Goal: Task Accomplishment & Management: Manage account settings

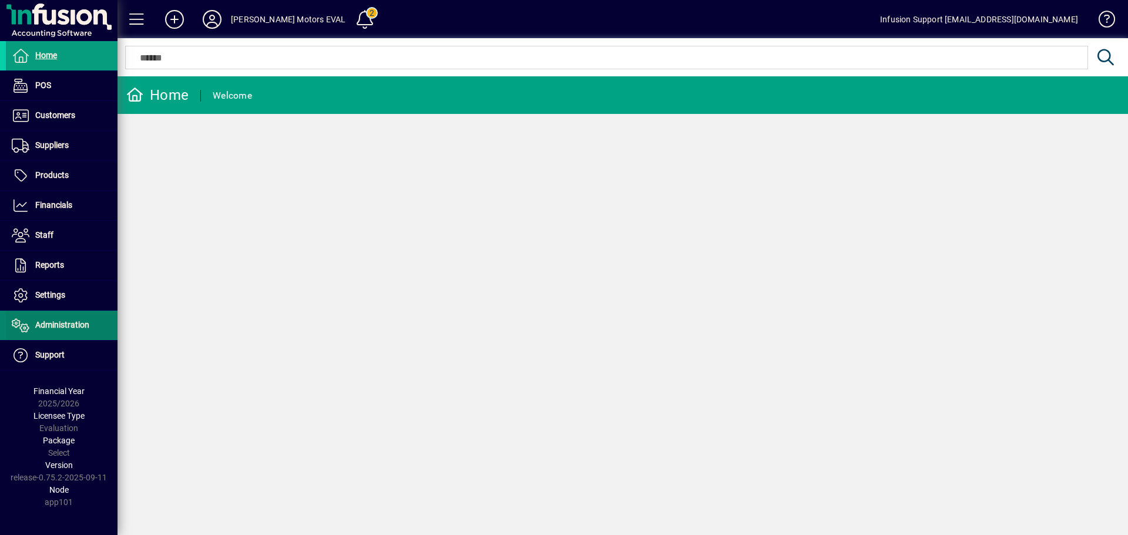
click at [75, 311] on ul "Home POS Customers Invoices Payments Quotes Backorders Communications Suppliers…" at bounding box center [58, 205] width 117 height 329
click at [71, 328] on span "Administration" at bounding box center [62, 324] width 54 height 9
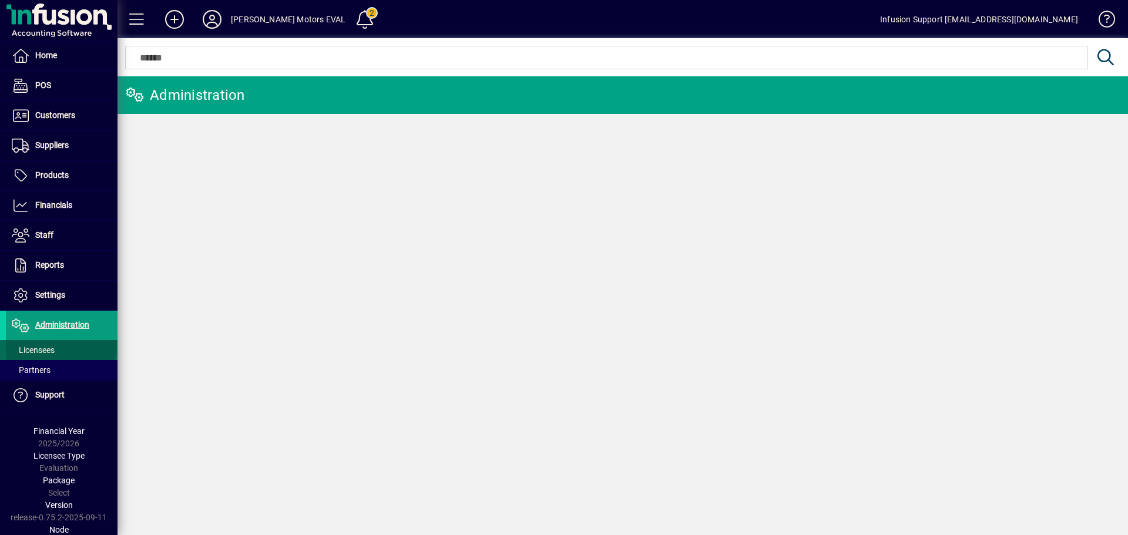
click at [60, 341] on span at bounding box center [62, 350] width 112 height 28
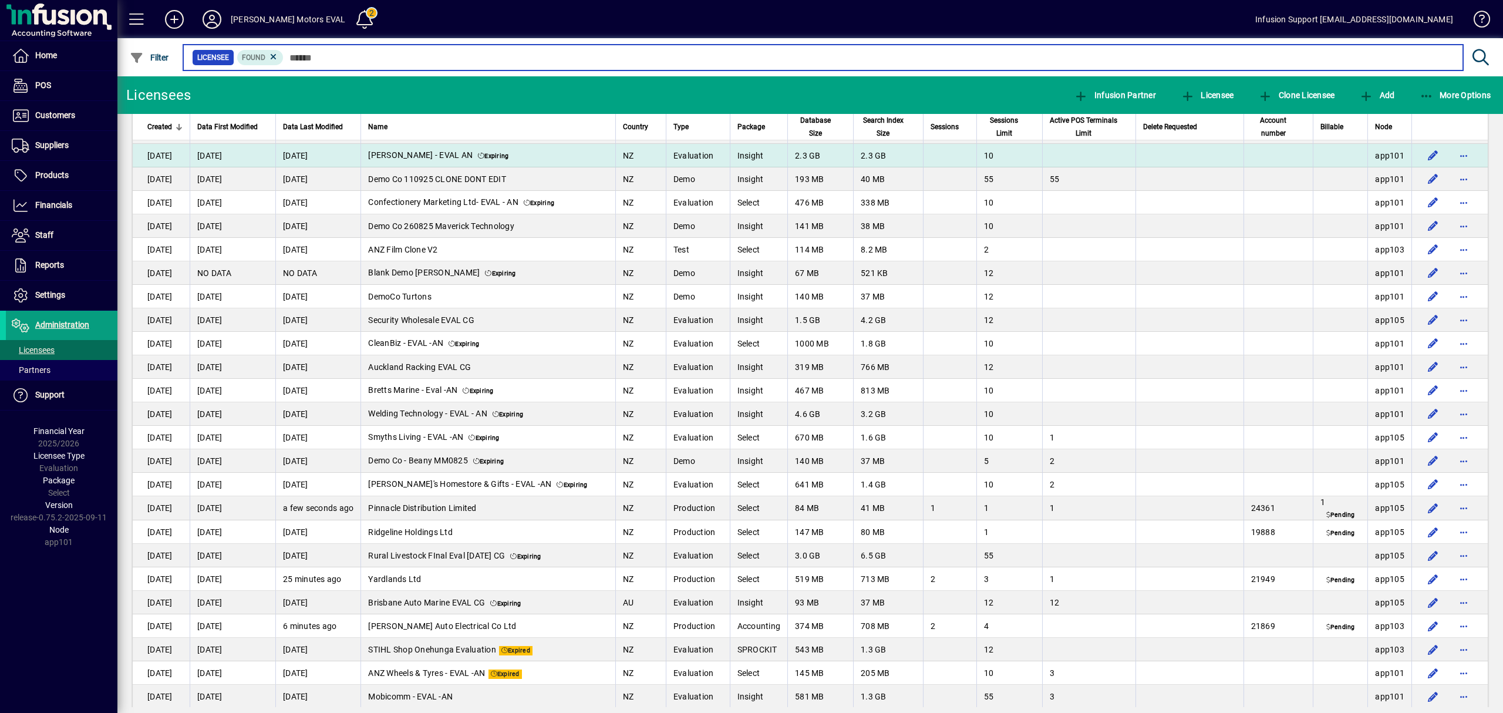
scroll to position [390, 0]
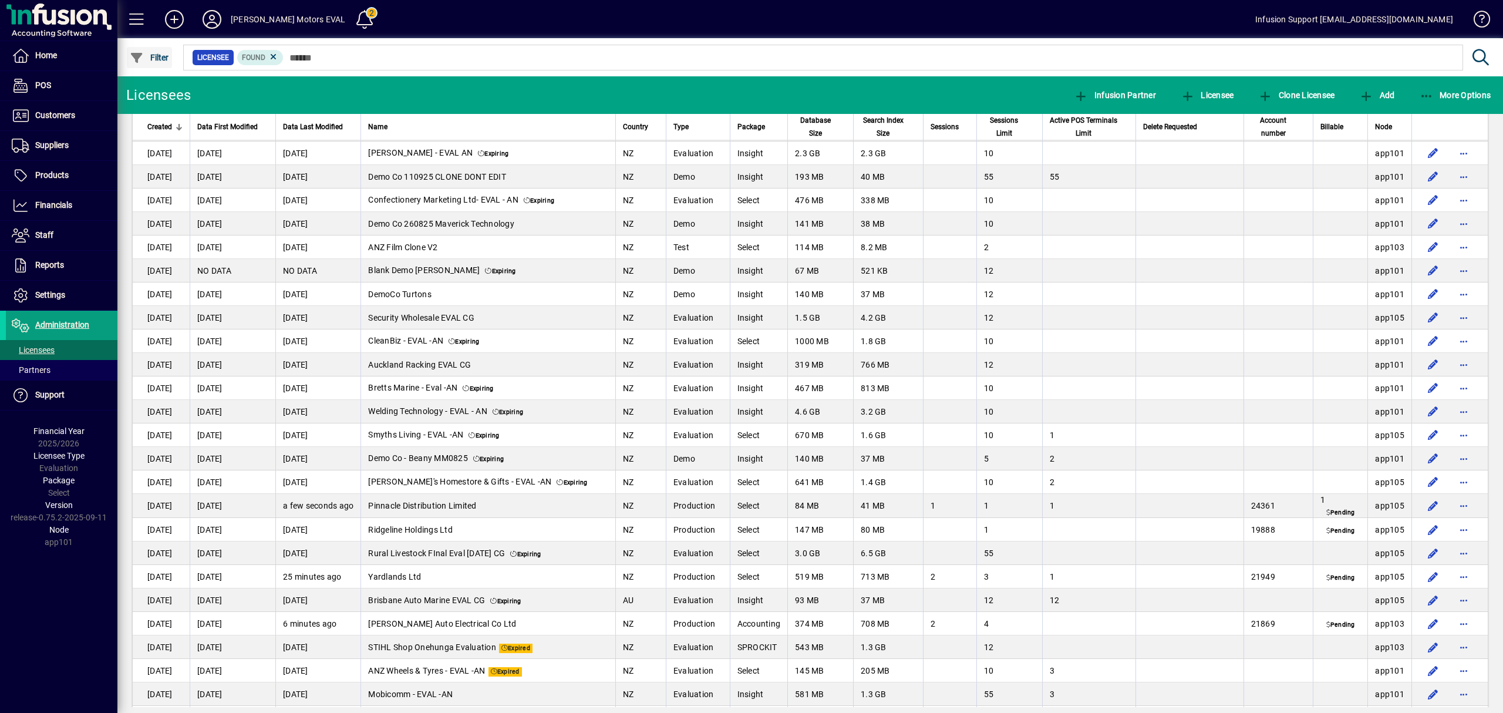
click at [142, 55] on icon "button" at bounding box center [137, 58] width 15 height 12
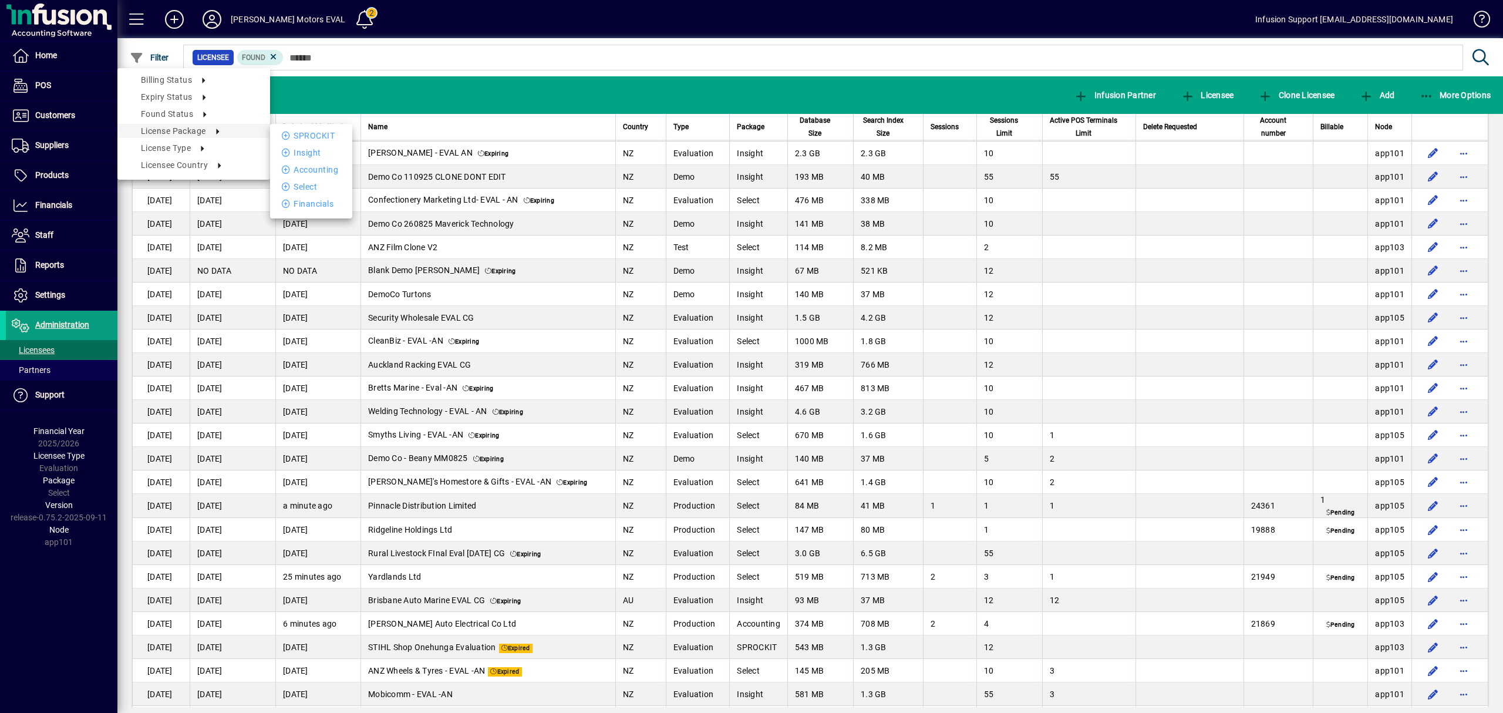
click at [399, 51] on div at bounding box center [751, 356] width 1503 height 713
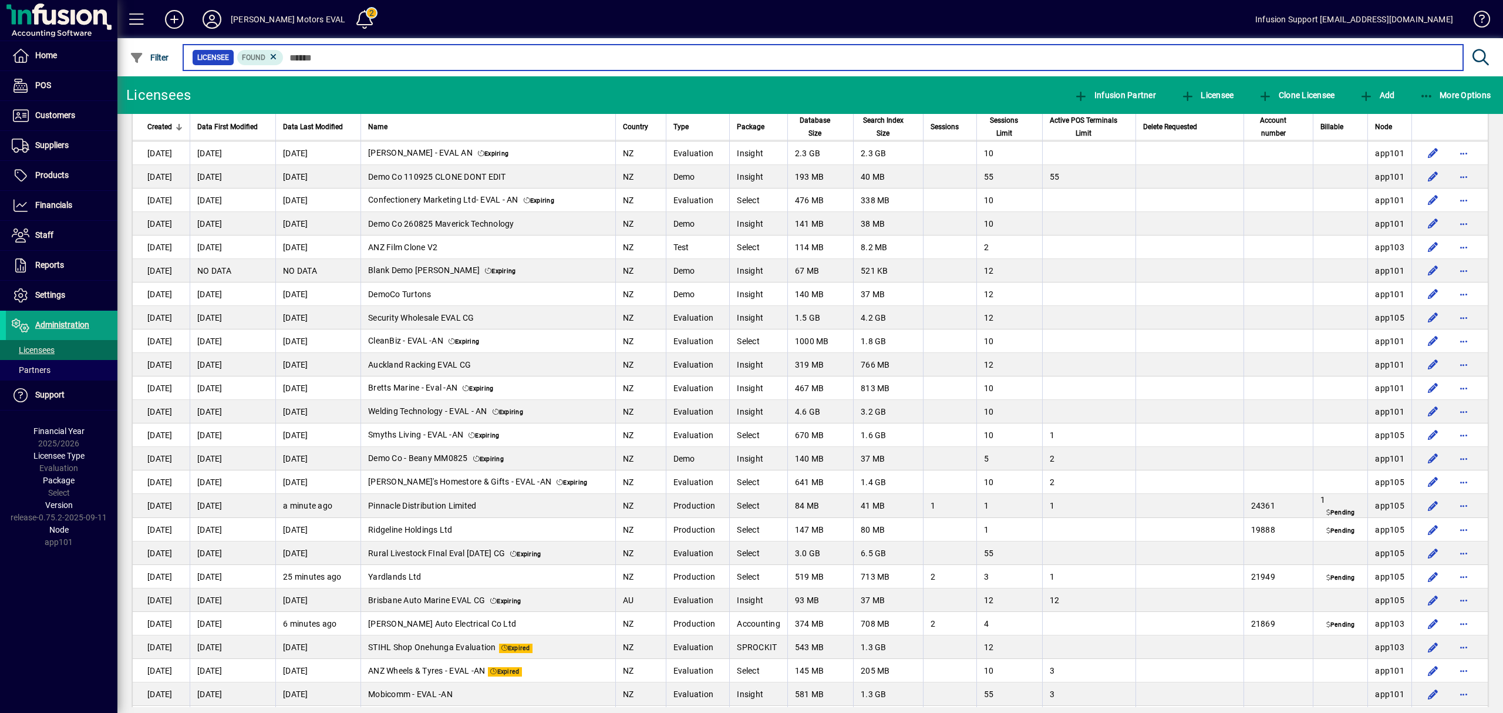
click at [400, 58] on input "text" at bounding box center [869, 57] width 1170 height 16
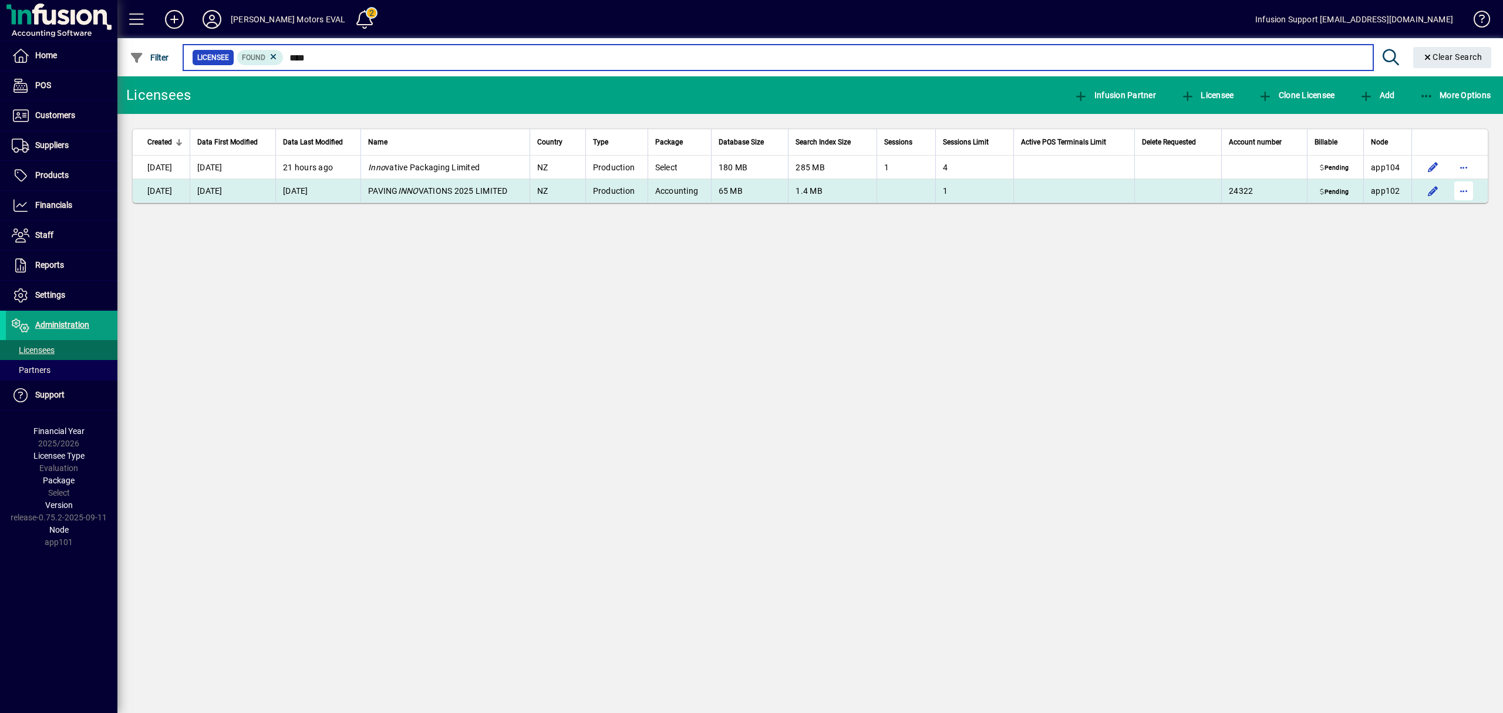
type input "****"
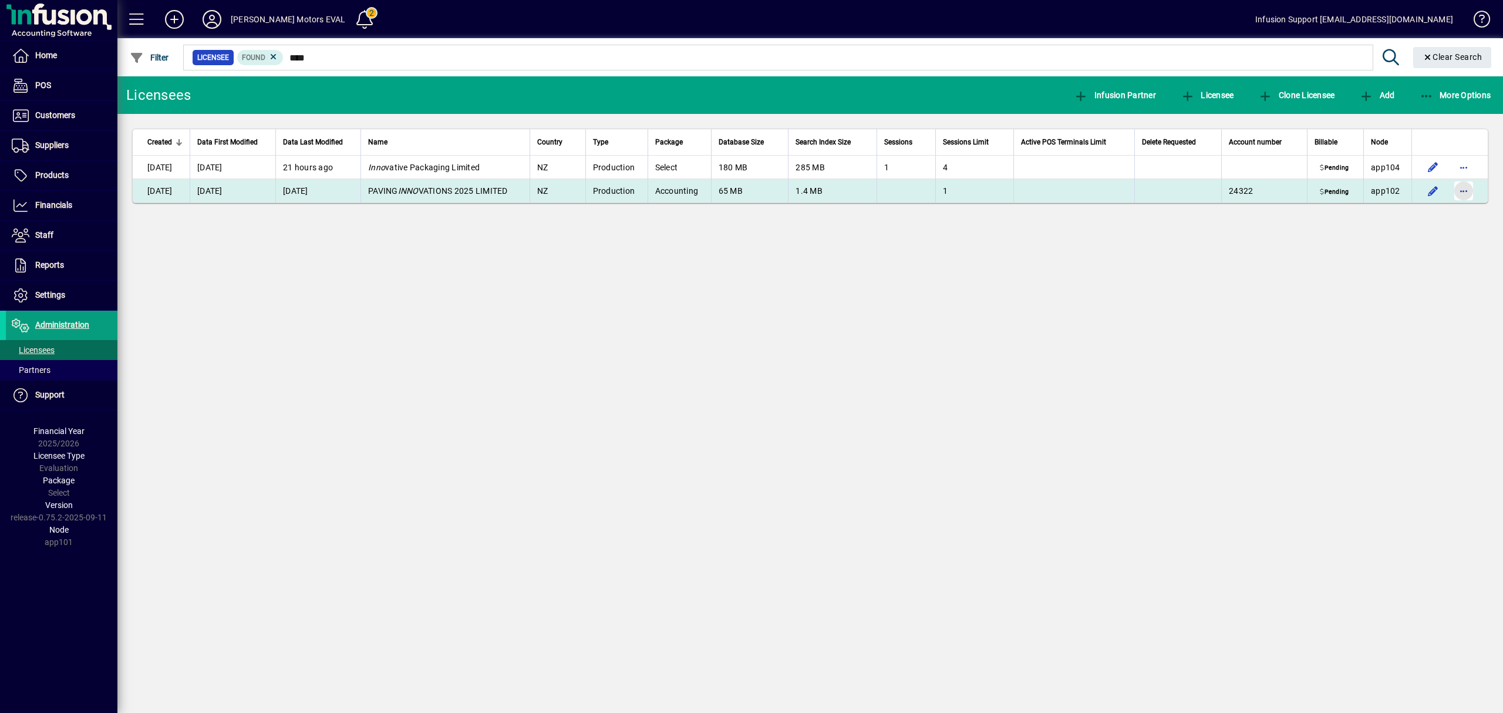
click at [1127, 189] on span "button" at bounding box center [1464, 191] width 28 height 28
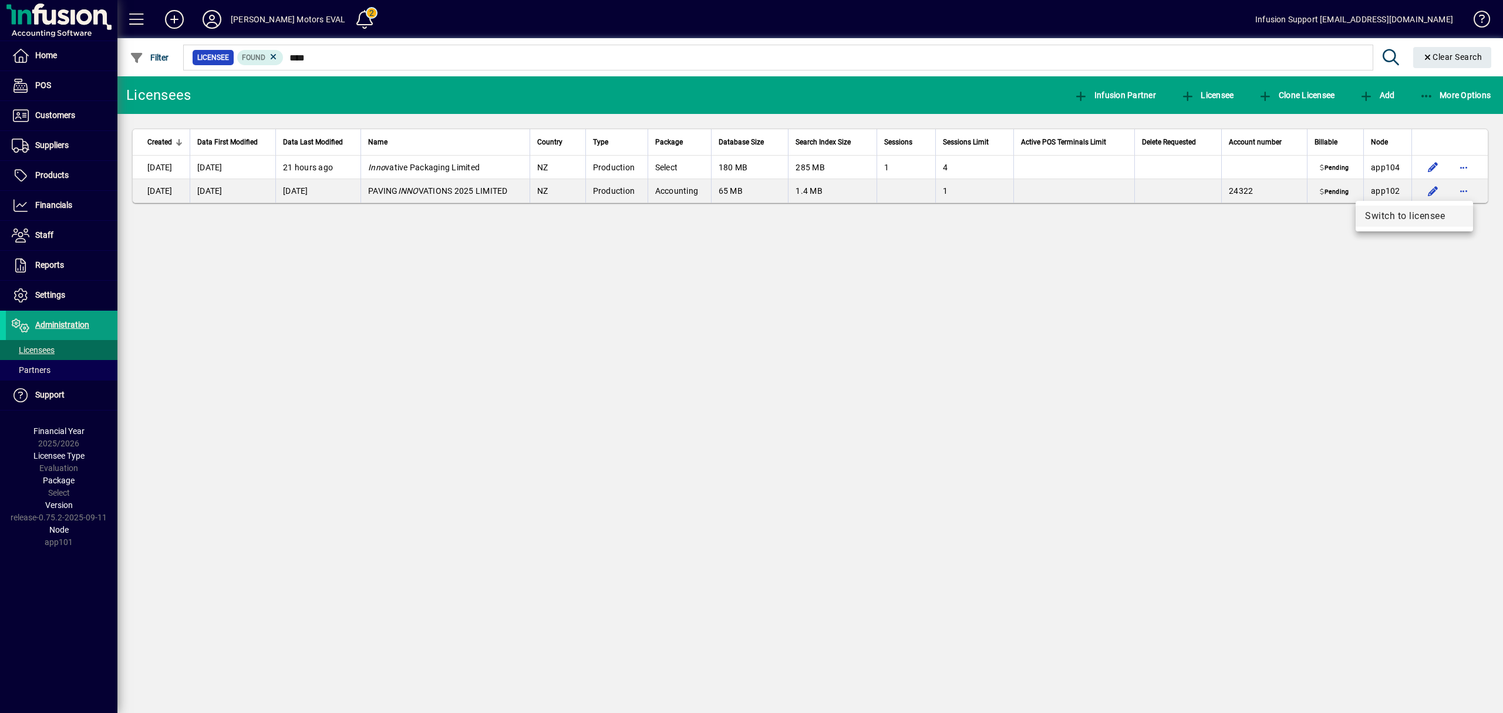
click at [1127, 212] on span "Switch to licensee" at bounding box center [1414, 216] width 99 height 14
